Goal: Information Seeking & Learning: Check status

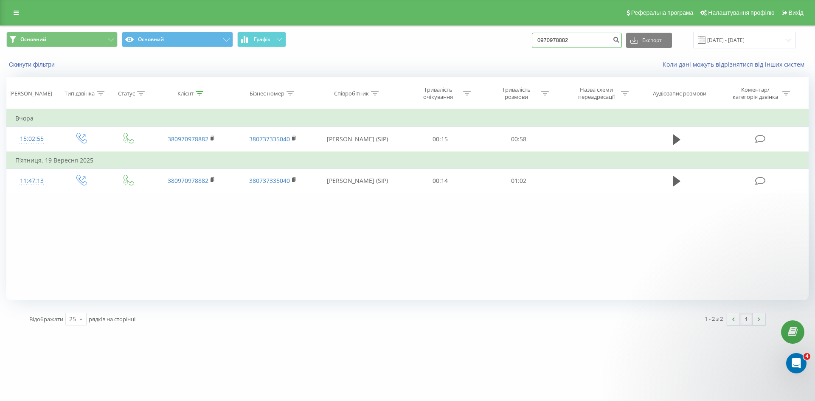
click at [592, 41] on input "0970978882" at bounding box center [577, 40] width 90 height 15
paste input "33481313"
click at [613, 39] on input "0933481313" at bounding box center [577, 40] width 90 height 15
type input "0933481313"
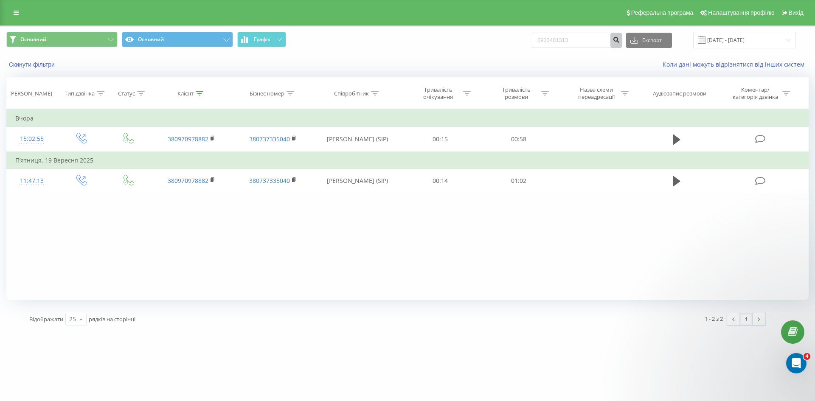
click at [620, 38] on icon "submit" at bounding box center [615, 38] width 7 height 5
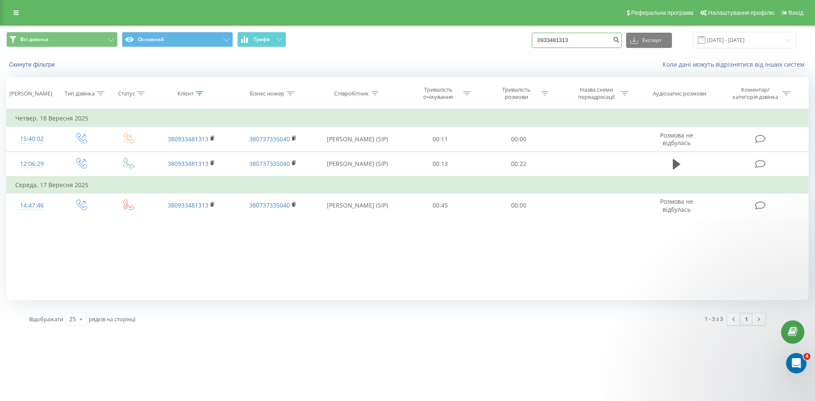
drag, startPoint x: 581, startPoint y: 44, endPoint x: 503, endPoint y: 42, distance: 78.1
click at [517, 41] on div "Всі дзвінки Основний Графік 0933481313 Експорт .csv .xls .xlsx 23.06.2025 - 23.…" at bounding box center [407, 40] width 802 height 17
paste input "(050) 655 64 2"
type input "0506556423"
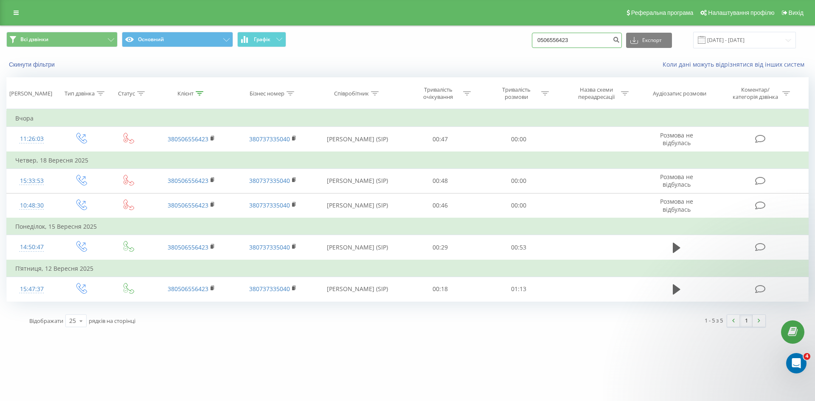
drag, startPoint x: 592, startPoint y: 42, endPoint x: 467, endPoint y: 43, distance: 124.8
click at [472, 44] on div "Всі дзвінки Основний Графік 0506556423 Експорт .csv .xls .xlsx 23.06.2025 - 23.…" at bounding box center [407, 40] width 802 height 17
paste input "38 097 306 29 05"
type input "380973062905"
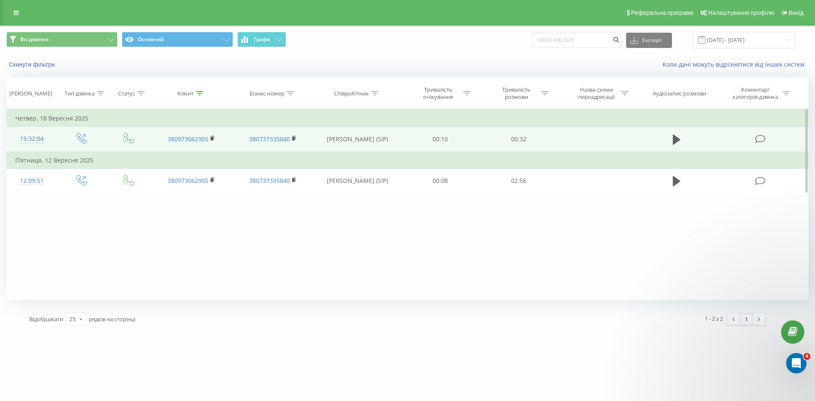
click at [676, 132] on td at bounding box center [676, 139] width 75 height 25
click at [679, 136] on icon at bounding box center [677, 140] width 8 height 12
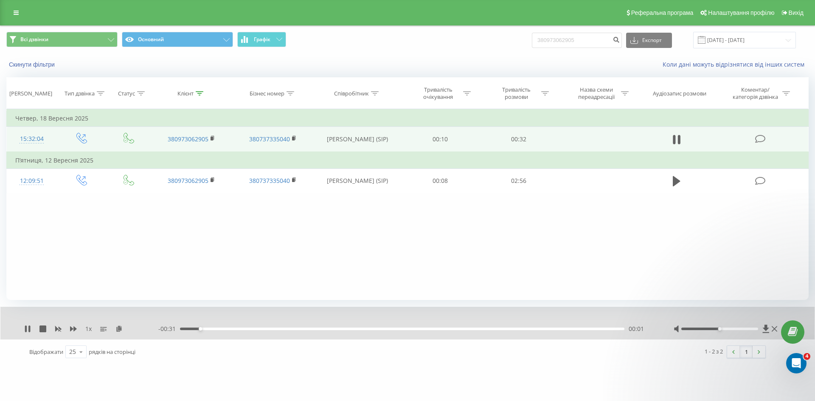
click at [265, 328] on div "00:01" at bounding box center [402, 329] width 444 height 3
click at [317, 328] on div "00:06" at bounding box center [402, 329] width 444 height 3
click at [382, 329] on div "00:14" at bounding box center [402, 329] width 444 height 3
click at [337, 328] on div "00:15" at bounding box center [402, 329] width 444 height 3
click at [318, 327] on div "- 00:20 00:11 00:11" at bounding box center [405, 329] width 494 height 8
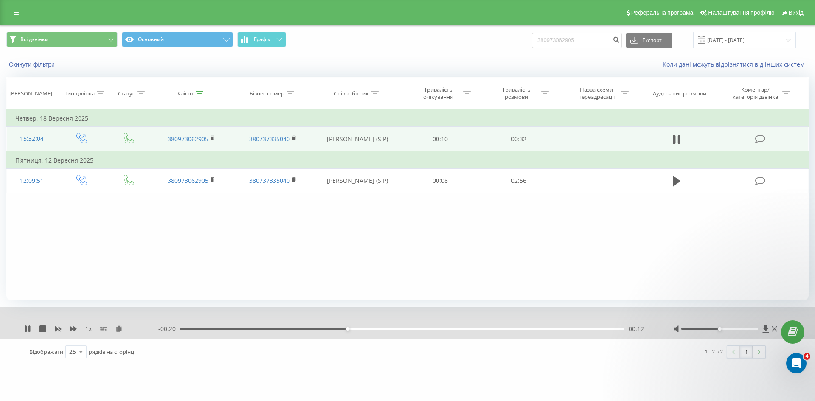
click at [330, 328] on div "00:12" at bounding box center [402, 329] width 444 height 3
click at [455, 327] on div "- 00:18 00:14 00:14" at bounding box center [405, 329] width 494 height 8
click at [467, 329] on div "00:14" at bounding box center [402, 329] width 444 height 3
click at [502, 329] on div "00:21" at bounding box center [402, 329] width 444 height 3
click at [579, 329] on div "00:25" at bounding box center [402, 329] width 444 height 3
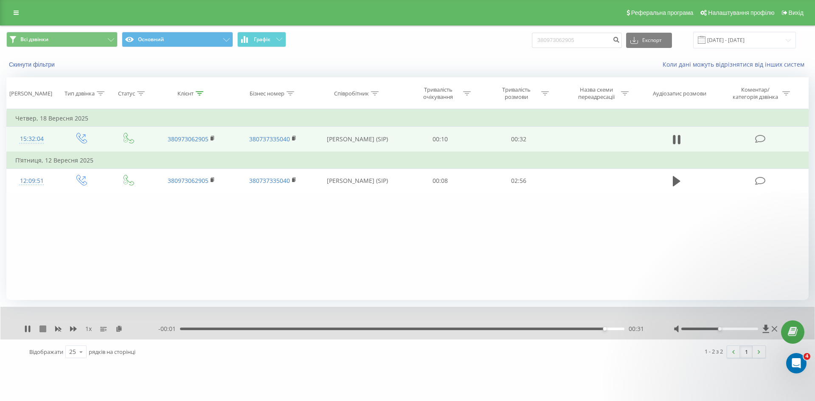
click at [41, 328] on icon at bounding box center [42, 329] width 7 height 7
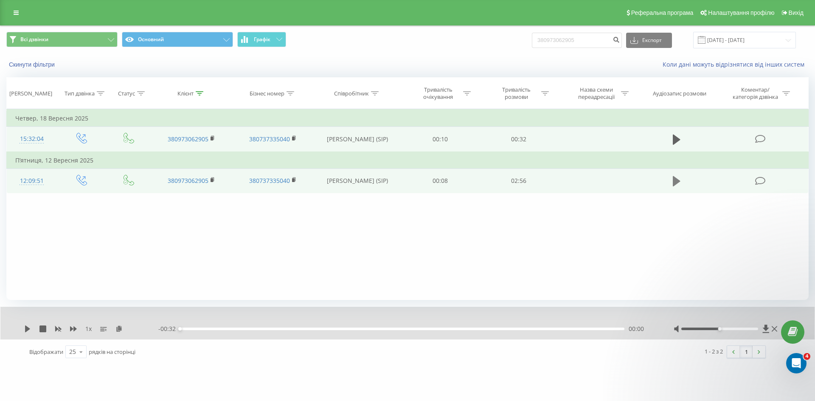
click at [675, 181] on icon at bounding box center [677, 181] width 8 height 10
click at [317, 330] on div "00:00" at bounding box center [402, 329] width 444 height 3
click at [410, 328] on div "00:54" at bounding box center [402, 329] width 444 height 3
click at [463, 328] on div "01:31" at bounding box center [402, 329] width 444 height 3
drag, startPoint x: 492, startPoint y: 329, endPoint x: 497, endPoint y: 329, distance: 5.1
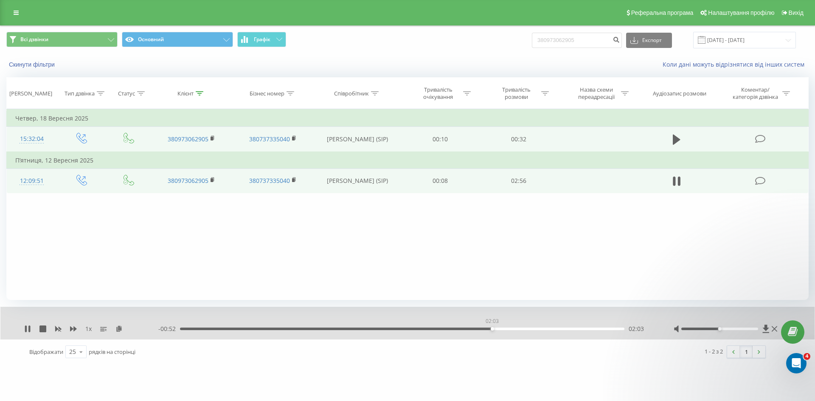
click at [492, 329] on div "02:03" at bounding box center [402, 329] width 444 height 3
click at [509, 329] on div "02:10" at bounding box center [402, 329] width 444 height 3
click at [528, 328] on div "02:10" at bounding box center [402, 329] width 444 height 3
click at [544, 328] on div "02:24" at bounding box center [402, 329] width 444 height 3
click at [576, 330] on div "02:27" at bounding box center [402, 329] width 444 height 3
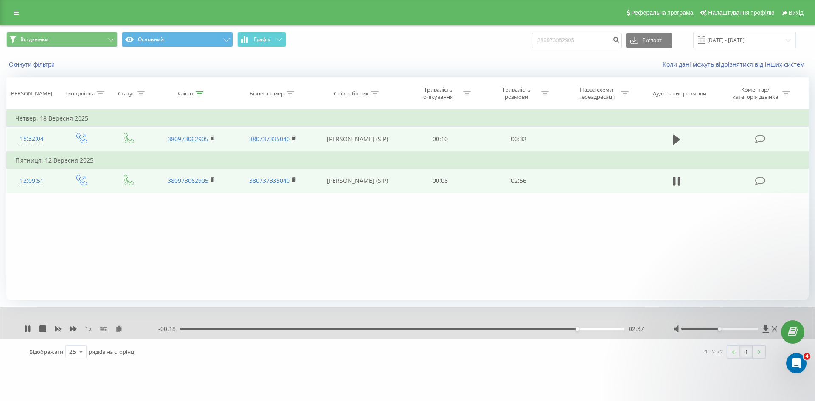
click at [597, 330] on div "02:37" at bounding box center [402, 329] width 444 height 3
click at [42, 328] on icon at bounding box center [42, 329] width 7 height 7
drag, startPoint x: 610, startPoint y: 37, endPoint x: 478, endPoint y: 38, distance: 132.0
click at [480, 37] on div "Всі дзвінки Основний Графік 380973062905 Експорт .csv .xls .xlsx 23.06.2025 - 2…" at bounding box center [407, 40] width 802 height 17
paste input "675078432"
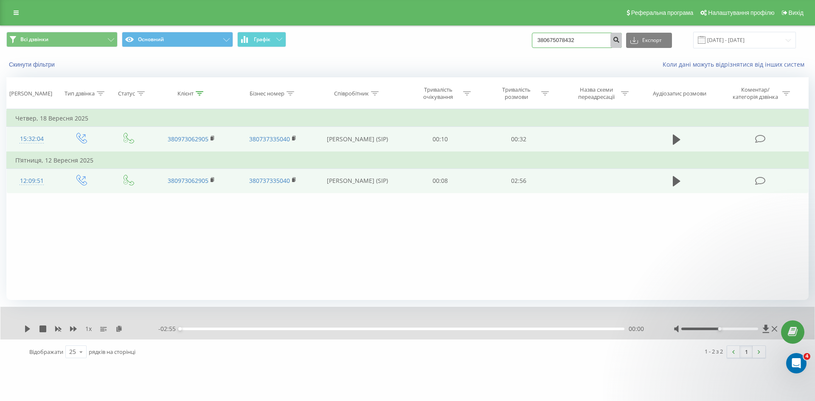
type input "380675078432"
click at [620, 40] on icon "submit" at bounding box center [615, 38] width 7 height 5
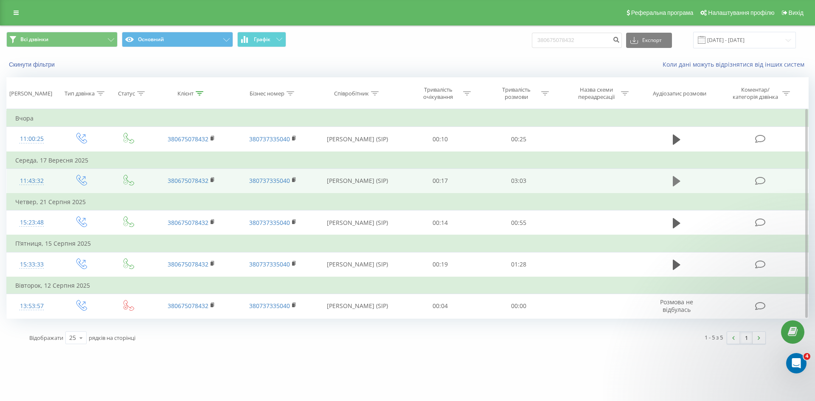
click at [673, 182] on icon at bounding box center [677, 181] width 8 height 10
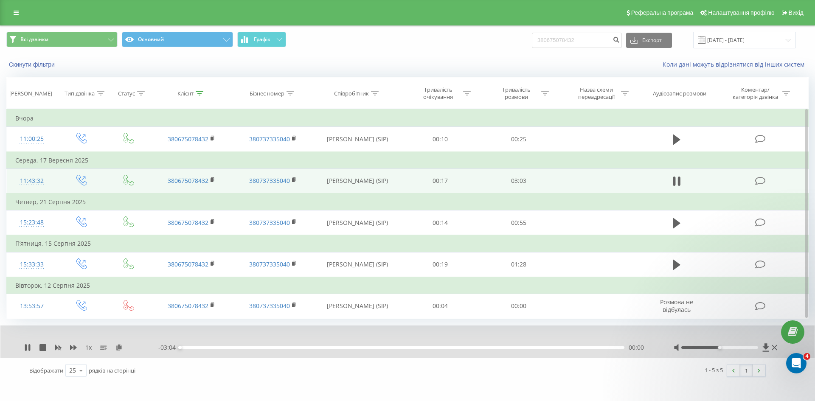
click at [392, 348] on div "00:00" at bounding box center [402, 347] width 444 height 3
click at [438, 348] on div "01:29" at bounding box center [402, 347] width 444 height 3
click at [464, 349] on div "01:57" at bounding box center [402, 347] width 444 height 3
click at [490, 348] on div "01:58" at bounding box center [402, 347] width 444 height 3
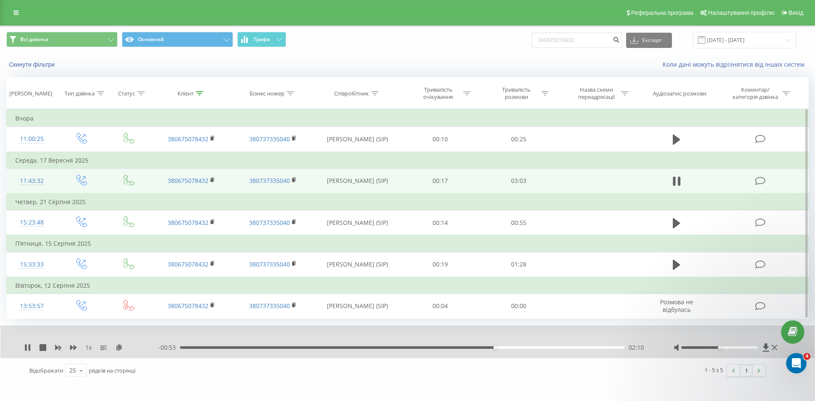
click at [522, 348] on div "02:10" at bounding box center [402, 347] width 444 height 3
click at [542, 349] on div "02:30" at bounding box center [402, 347] width 444 height 3
click at [563, 349] on div "02:30" at bounding box center [402, 347] width 444 height 3
click at [586, 349] on div "- 00:24 02:39 02:39" at bounding box center [405, 347] width 494 height 8
click at [596, 348] on div "02:40" at bounding box center [402, 347] width 444 height 3
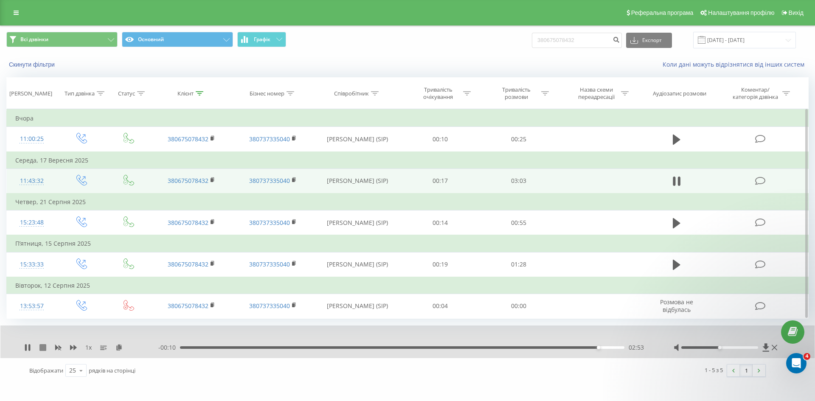
click at [42, 347] on icon at bounding box center [42, 347] width 7 height 7
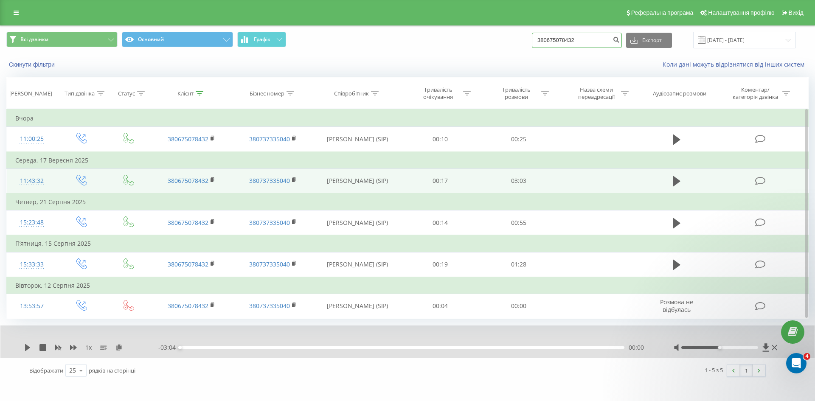
drag, startPoint x: 592, startPoint y: 43, endPoint x: 494, endPoint y: 41, distance: 97.6
click at [494, 41] on div "Всі дзвінки Основний Графік 380675078432 Експорт .csv .xls .xlsx 23.06.2025 - 2…" at bounding box center [407, 40] width 802 height 17
paste input "0 67 461 3183"
type input "0 67 461 3183"
click at [620, 41] on icon "submit" at bounding box center [615, 38] width 7 height 5
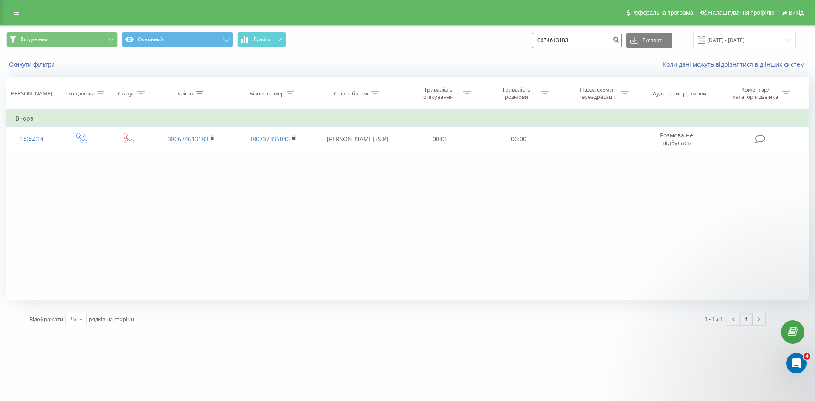
drag, startPoint x: 557, startPoint y: 46, endPoint x: 484, endPoint y: 42, distance: 73.1
click at [484, 42] on div "Всі дзвінки Основний Графік 0674613183 Експорт .csv .xls .xlsx [DATE] - [DATE]" at bounding box center [407, 40] width 802 height 17
paste input "67 461"
click at [617, 39] on input "0 67 461 3183" at bounding box center [577, 40] width 90 height 15
type input "0674613183"
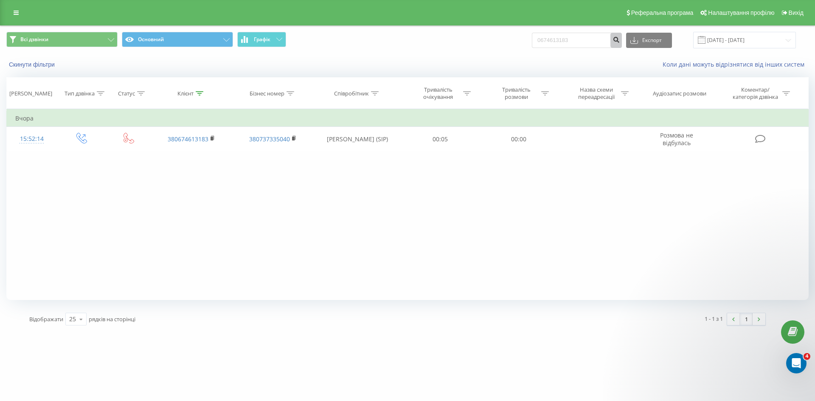
click at [622, 44] on button "submit" at bounding box center [615, 40] width 11 height 15
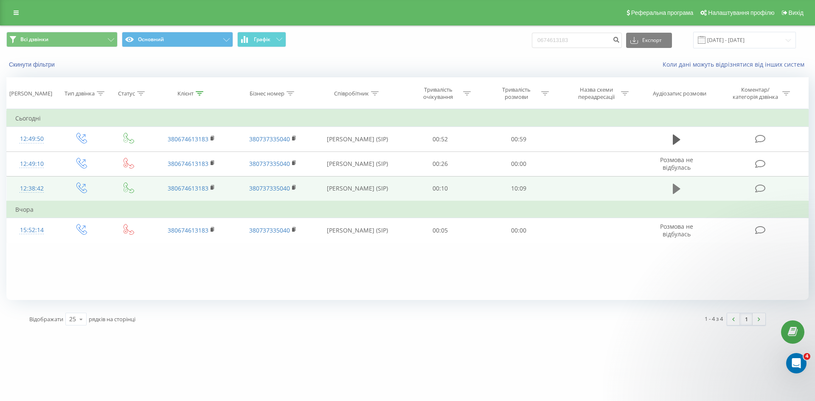
click at [676, 185] on icon at bounding box center [677, 189] width 8 height 12
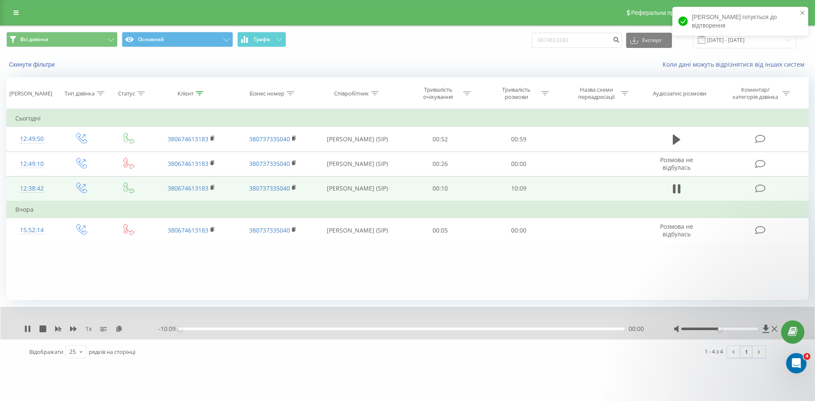
click at [117, 325] on div "1 x" at bounding box center [91, 329] width 134 height 8
click at [120, 328] on icon at bounding box center [118, 329] width 7 height 6
click at [27, 326] on icon at bounding box center [27, 329] width 7 height 7
